Goal: Task Accomplishment & Management: Manage account settings

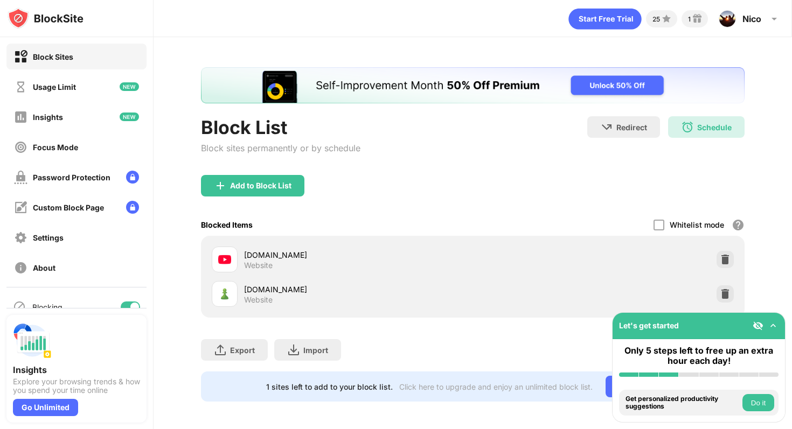
click at [127, 305] on div at bounding box center [130, 307] width 19 height 11
